Goal: Transaction & Acquisition: Book appointment/travel/reservation

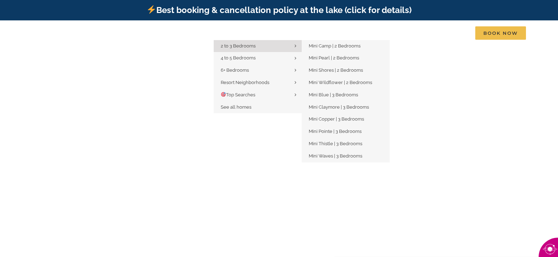
click at [246, 44] on span "2 to 3 Bedrooms" at bounding box center [238, 45] width 35 height 5
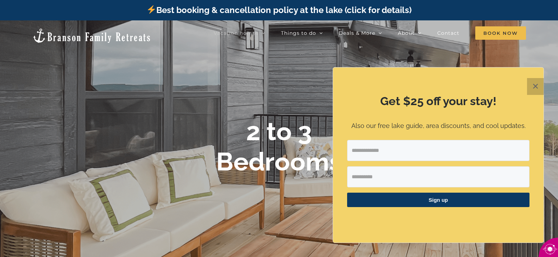
click at [538, 85] on button "✕" at bounding box center [535, 86] width 17 height 17
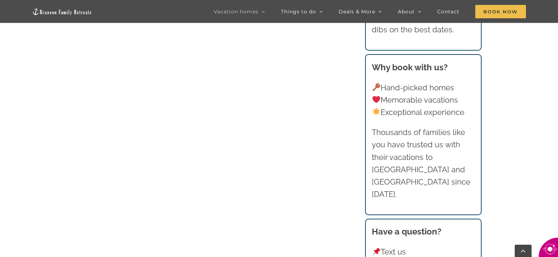
scroll to position [809, 0]
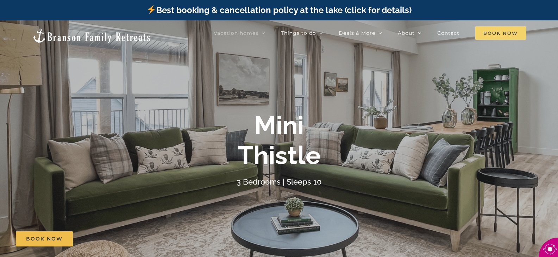
click at [493, 30] on span "Book Now" at bounding box center [500, 32] width 51 height 13
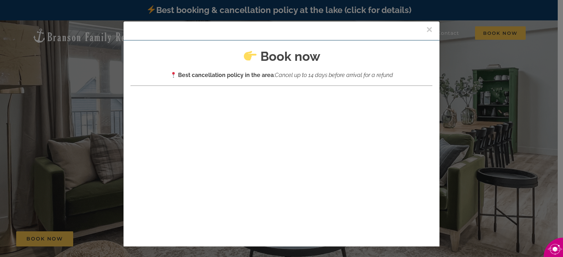
click at [426, 29] on button "×" at bounding box center [429, 29] width 6 height 11
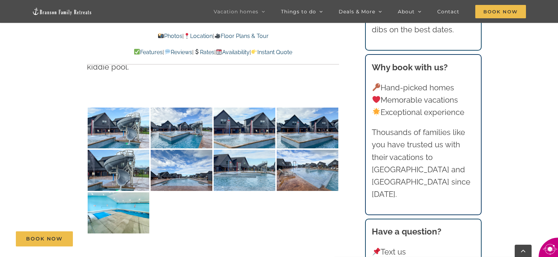
scroll to position [1795, 0]
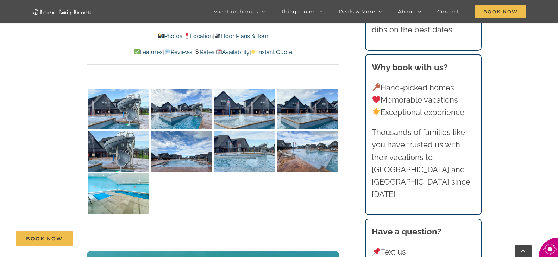
click at [210, 49] on p "Features | Reviews | Rates | Availability | Instant Quote" at bounding box center [213, 52] width 252 height 9
click at [208, 53] on link "Rates" at bounding box center [204, 52] width 21 height 7
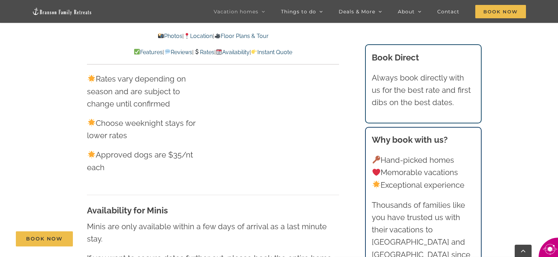
scroll to position [4421, 0]
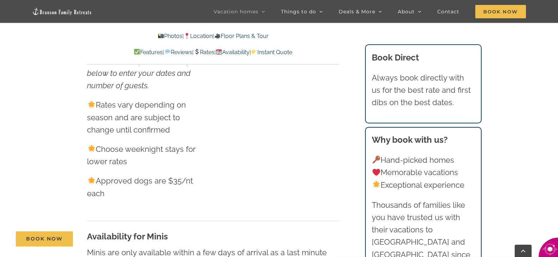
click at [209, 51] on link "Rates" at bounding box center [204, 52] width 21 height 7
